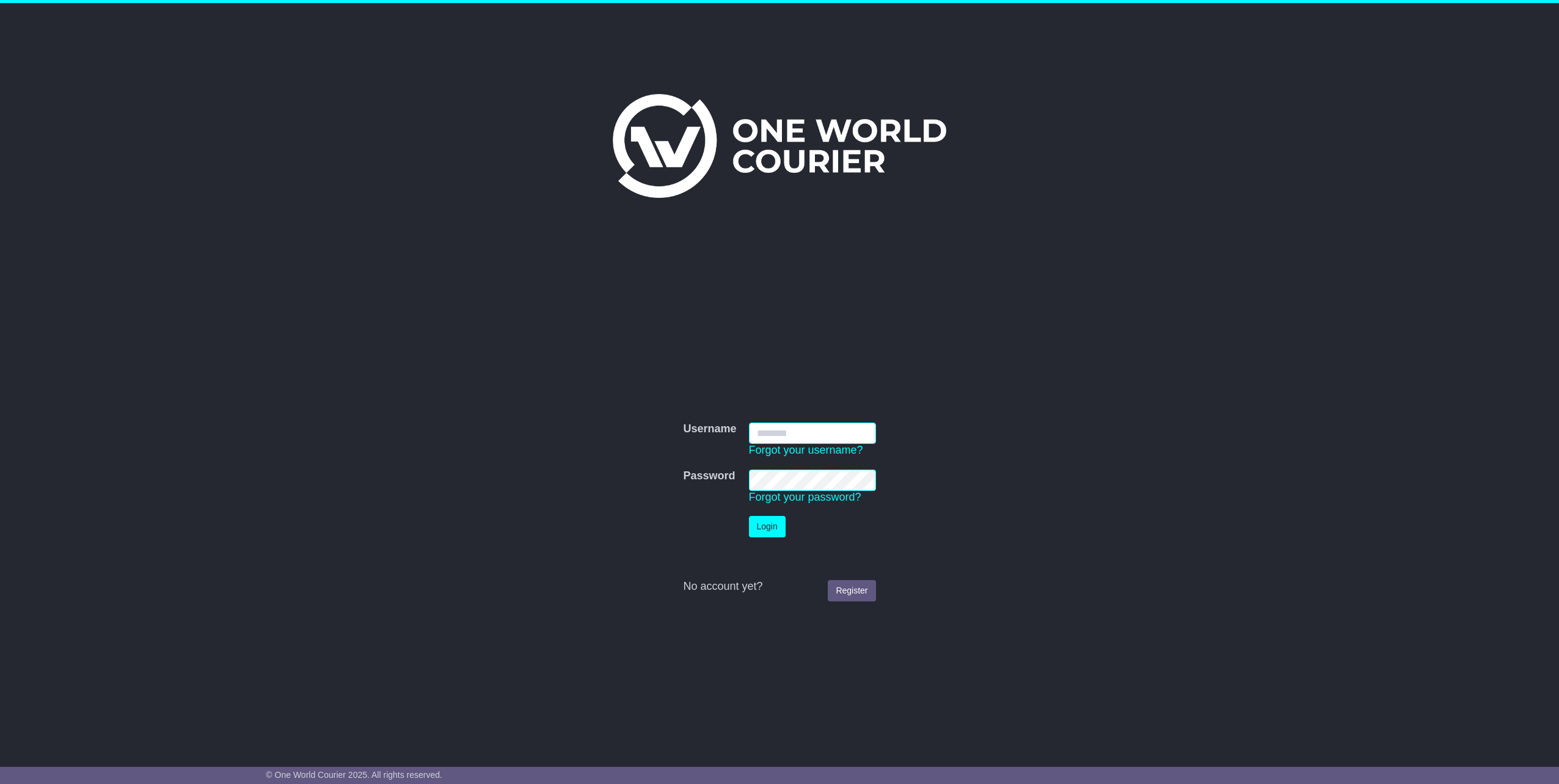
type input "**********"
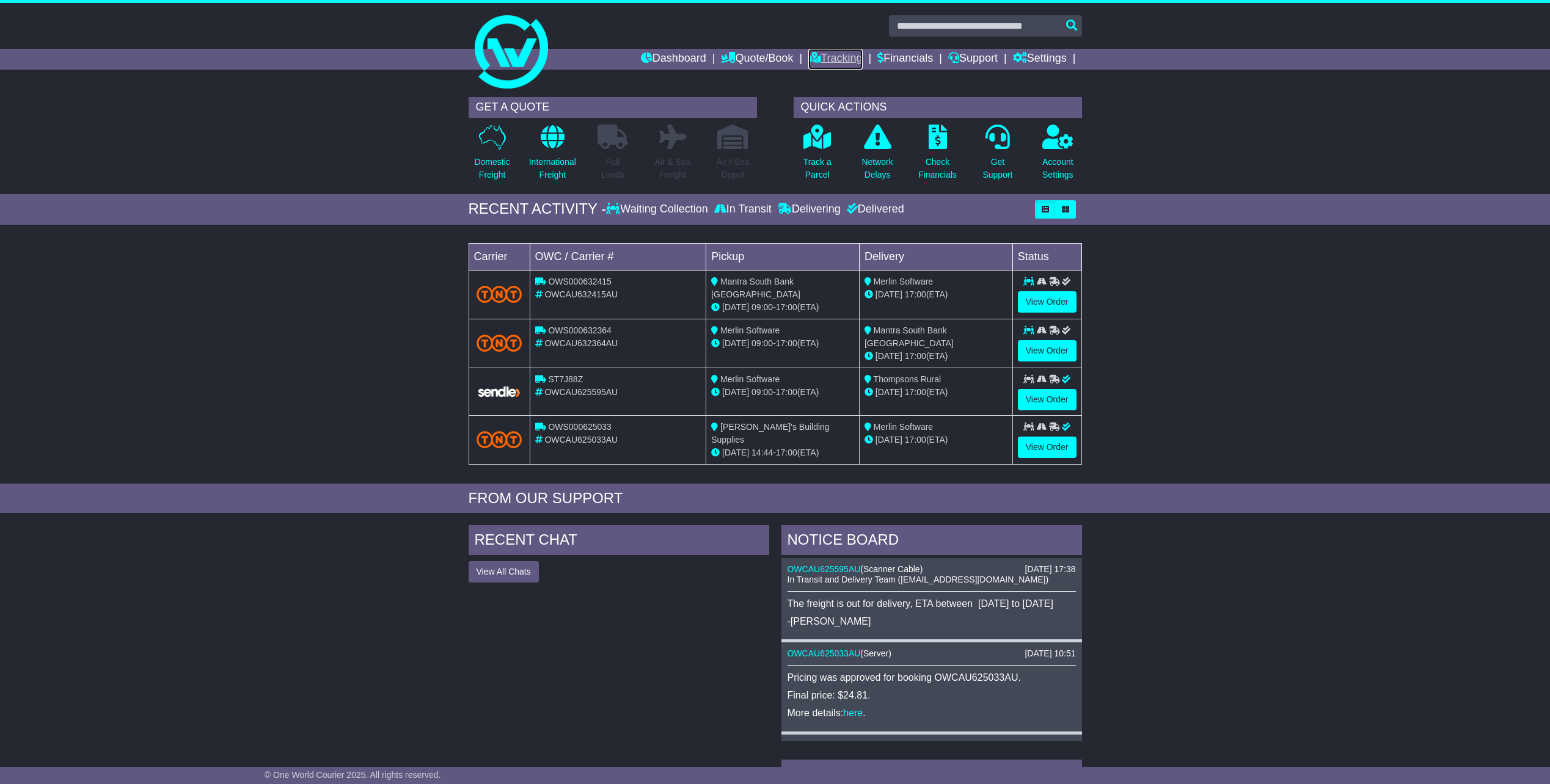
click at [844, 54] on link "Tracking" at bounding box center [835, 59] width 54 height 21
